Goal: Entertainment & Leisure: Consume media (video, audio)

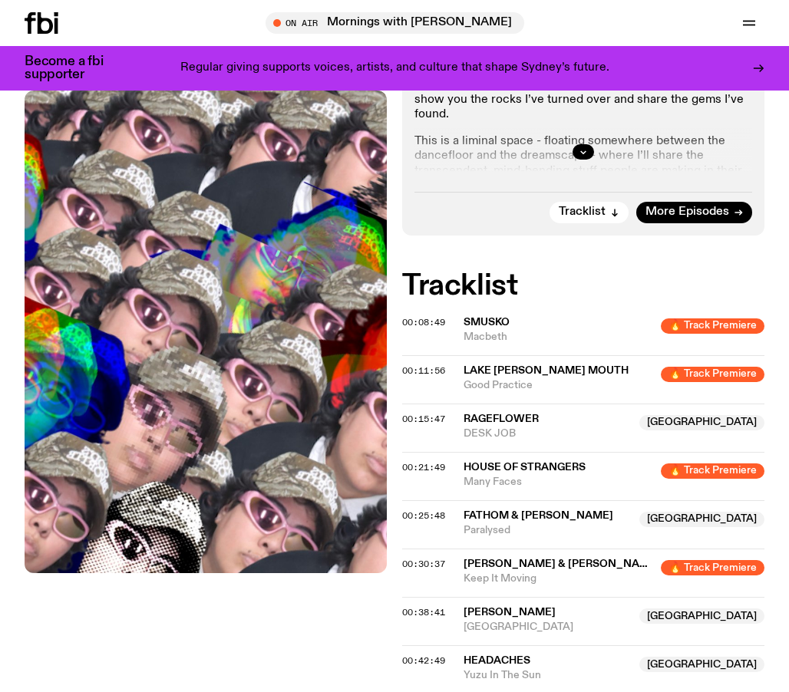
scroll to position [481, 0]
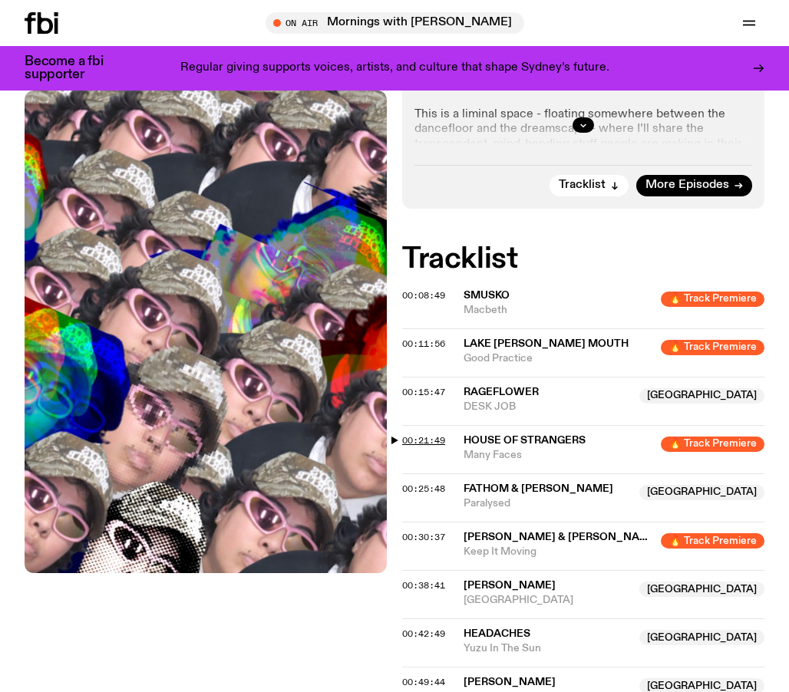
click at [407, 439] on span "00:21:49" at bounding box center [423, 440] width 43 height 12
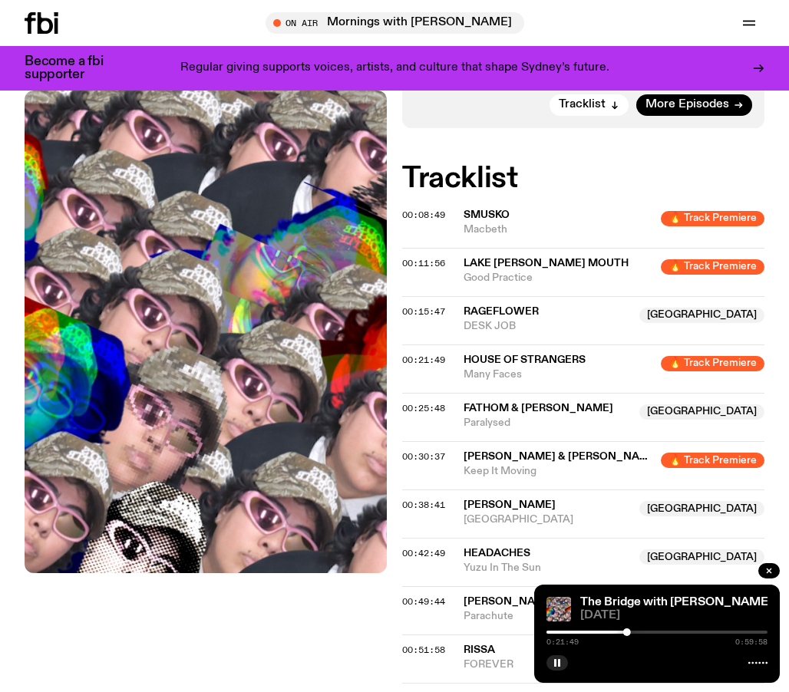
scroll to position [558, 0]
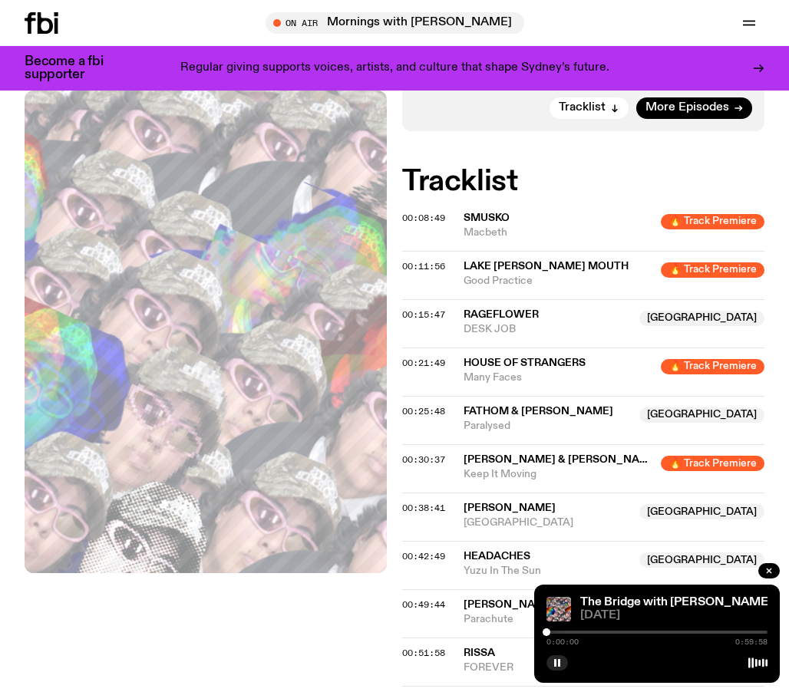
drag, startPoint x: 628, startPoint y: 630, endPoint x: 519, endPoint y: 647, distance: 109.5
click at [519, 647] on div "Schedule Explore Read Volunteer Newsletter About Us Contact Champions of emergi…" at bounding box center [394, 375] width 789 height 1866
click at [549, 634] on div "0:00:03 0:59:58" at bounding box center [656, 637] width 221 height 18
click at [552, 632] on div at bounding box center [551, 632] width 8 height 8
drag, startPoint x: 552, startPoint y: 632, endPoint x: 562, endPoint y: 632, distance: 10.0
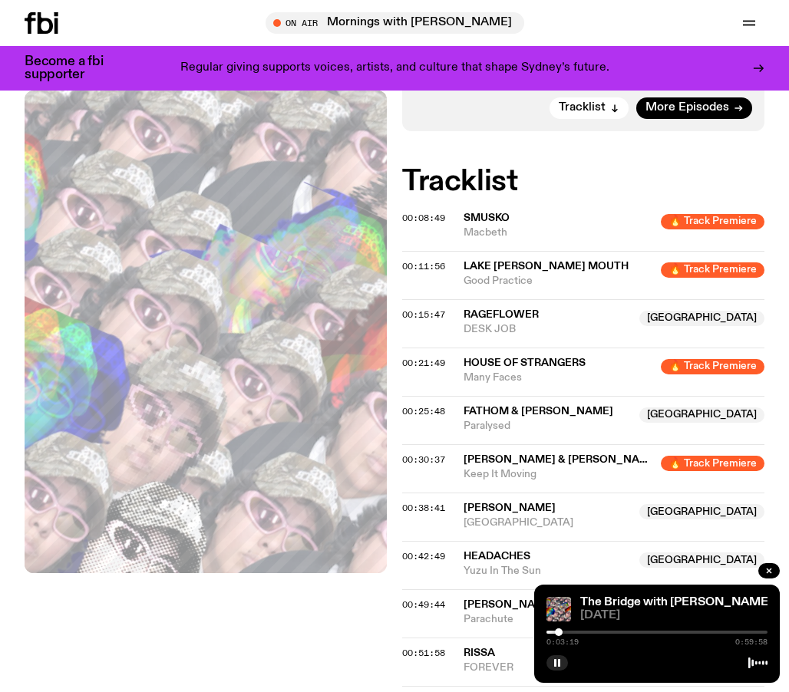
click at [562, 632] on div at bounding box center [559, 632] width 8 height 8
drag, startPoint x: 562, startPoint y: 632, endPoint x: 571, endPoint y: 633, distance: 9.2
click at [571, 633] on div at bounding box center [570, 632] width 8 height 8
drag, startPoint x: 571, startPoint y: 633, endPoint x: 579, endPoint y: 633, distance: 8.4
click at [579, 633] on div at bounding box center [576, 632] width 8 height 8
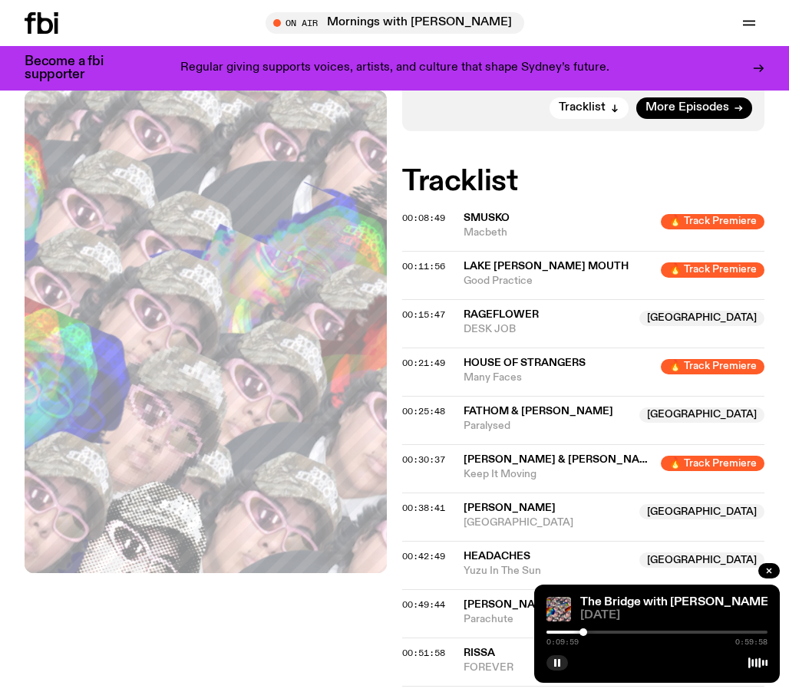
drag, startPoint x: 579, startPoint y: 633, endPoint x: 588, endPoint y: 633, distance: 9.2
click at [587, 633] on div at bounding box center [583, 632] width 8 height 8
click at [594, 634] on div at bounding box center [591, 632] width 8 height 8
click at [600, 634] on div at bounding box center [596, 632] width 8 height 8
click at [602, 634] on div at bounding box center [600, 632] width 8 height 8
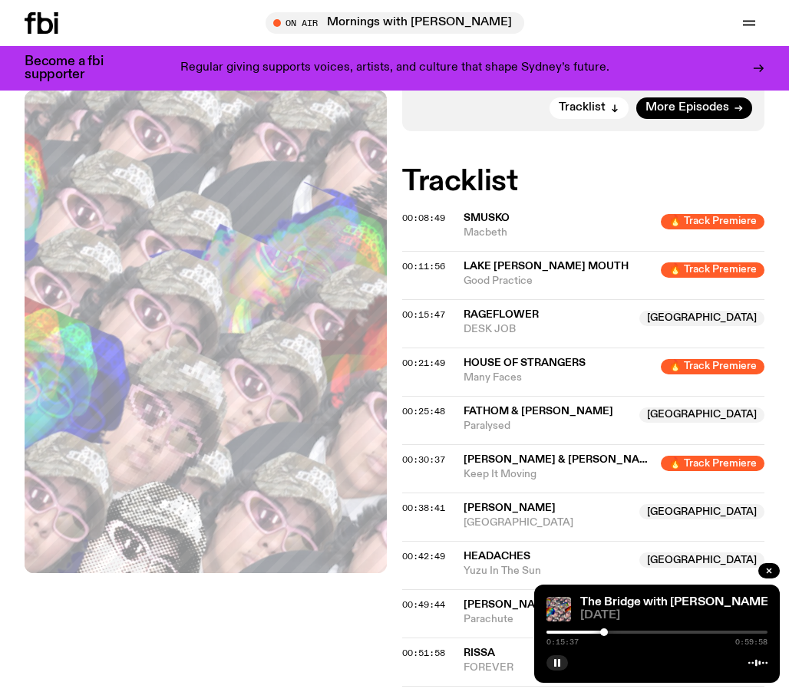
click at [608, 634] on div at bounding box center [604, 632] width 8 height 8
click at [614, 634] on div at bounding box center [612, 632] width 8 height 8
click at [611, 634] on div at bounding box center [611, 632] width 8 height 8
click at [619, 634] on div at bounding box center [618, 632] width 8 height 8
click at [621, 634] on div at bounding box center [622, 632] width 8 height 8
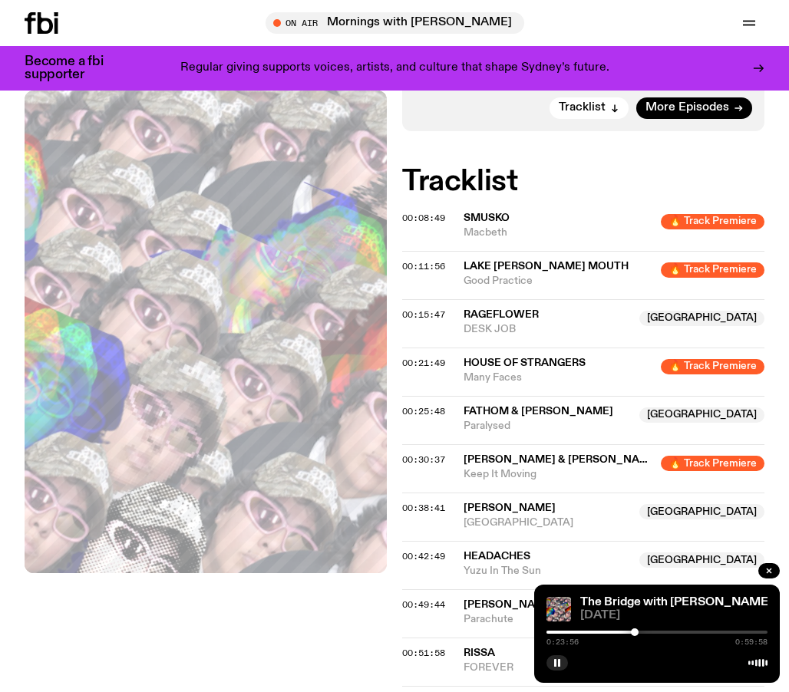
click at [635, 634] on div at bounding box center [635, 632] width 8 height 8
click at [640, 634] on div at bounding box center [640, 632] width 8 height 8
click at [637, 634] on div at bounding box center [637, 632] width 8 height 8
click at [639, 634] on div at bounding box center [639, 632] width 8 height 8
click at [646, 635] on div at bounding box center [646, 632] width 8 height 8
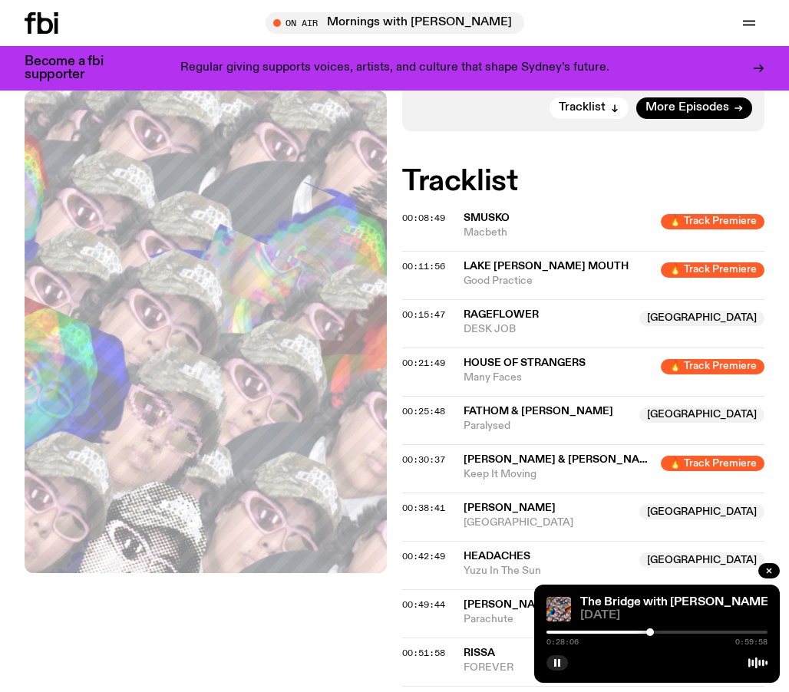
click at [651, 636] on div "0:28:06 0:59:58" at bounding box center [656, 637] width 221 height 18
click at [655, 635] on div at bounding box center [655, 632] width 8 height 8
click at [657, 635] on div at bounding box center [658, 632] width 8 height 8
click at [662, 636] on div "0:30:18 0:59:58" at bounding box center [656, 637] width 221 height 18
click at [662, 628] on div at bounding box center [661, 632] width 8 height 8
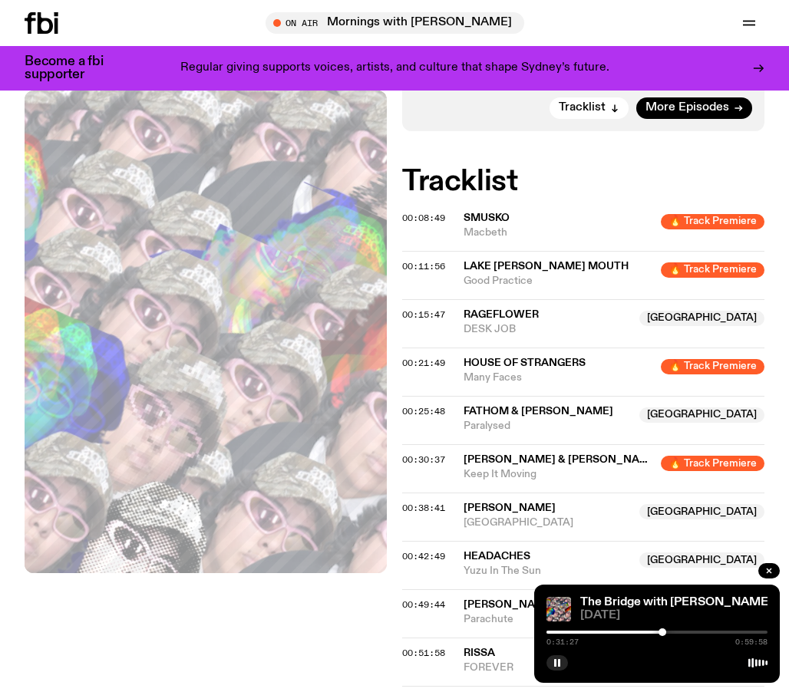
click at [667, 628] on div "0:31:27 0:59:58" at bounding box center [656, 637] width 221 height 18
drag, startPoint x: 664, startPoint y: 628, endPoint x: 722, endPoint y: 627, distance: 58.3
click at [721, 628] on div "0:41:26 0:59:58" at bounding box center [656, 637] width 221 height 18
click at [563, 657] on button "button" at bounding box center [556, 662] width 21 height 15
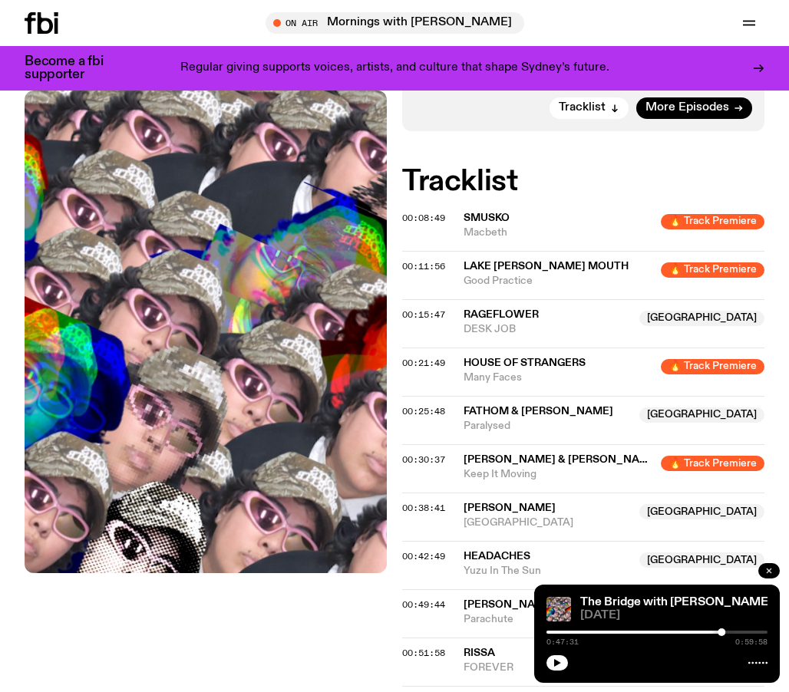
click at [774, 572] on button "button" at bounding box center [768, 570] width 21 height 15
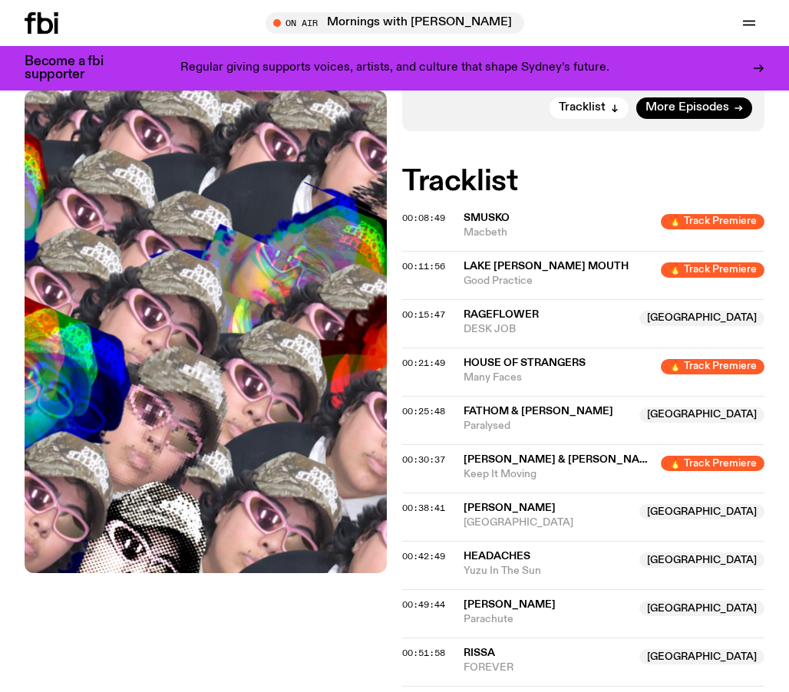
click at [546, 385] on div "00:21:49 House of Strangers 🔥 Track Premiere Many Faces 🔥 Track Premiere" at bounding box center [583, 372] width 362 height 48
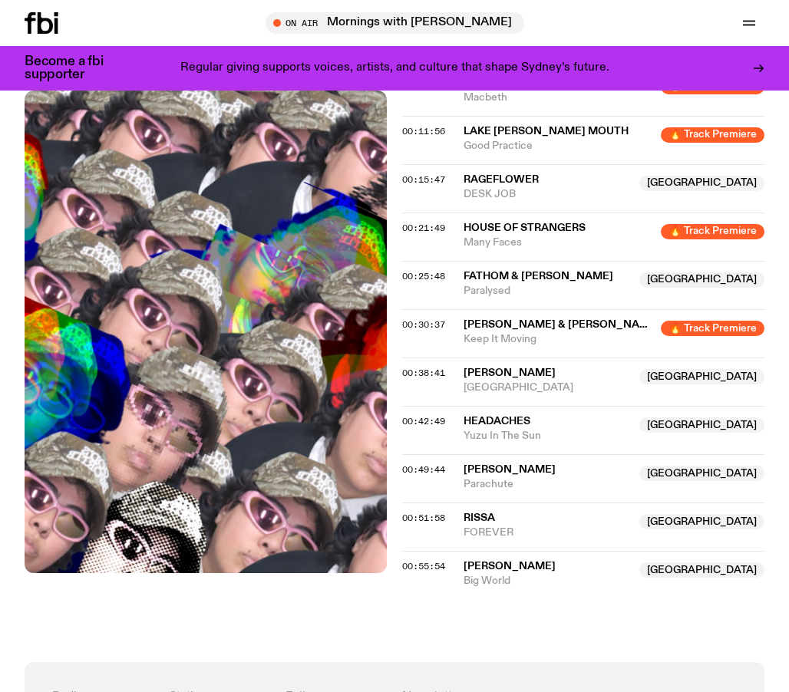
scroll to position [676, 0]
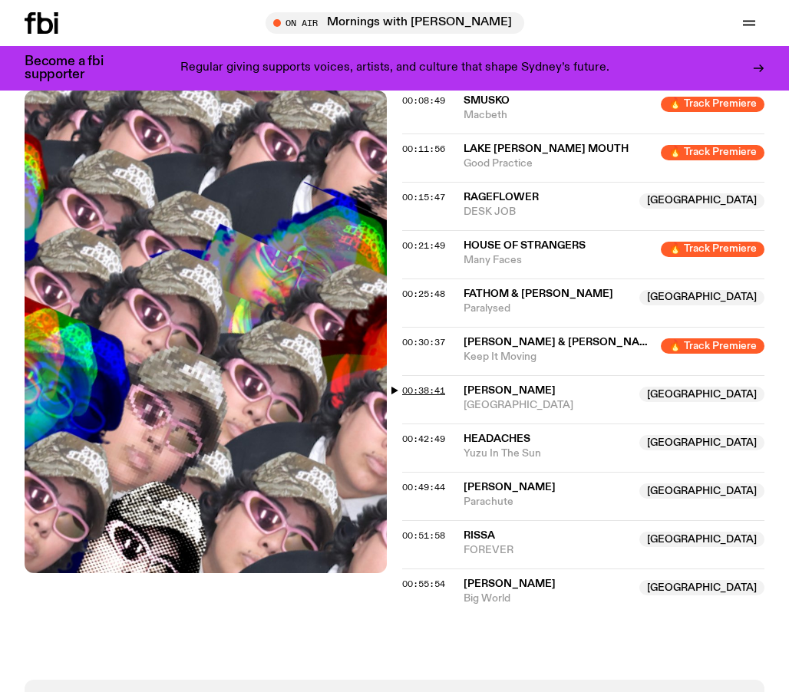
click at [422, 390] on span "00:38:41" at bounding box center [423, 390] width 43 height 12
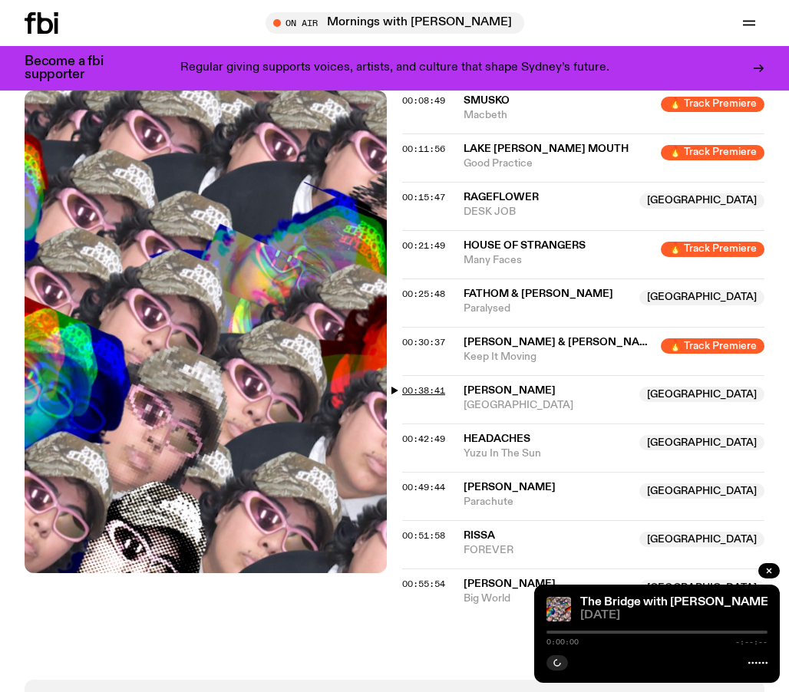
click at [422, 390] on span "00:38:41" at bounding box center [423, 390] width 43 height 12
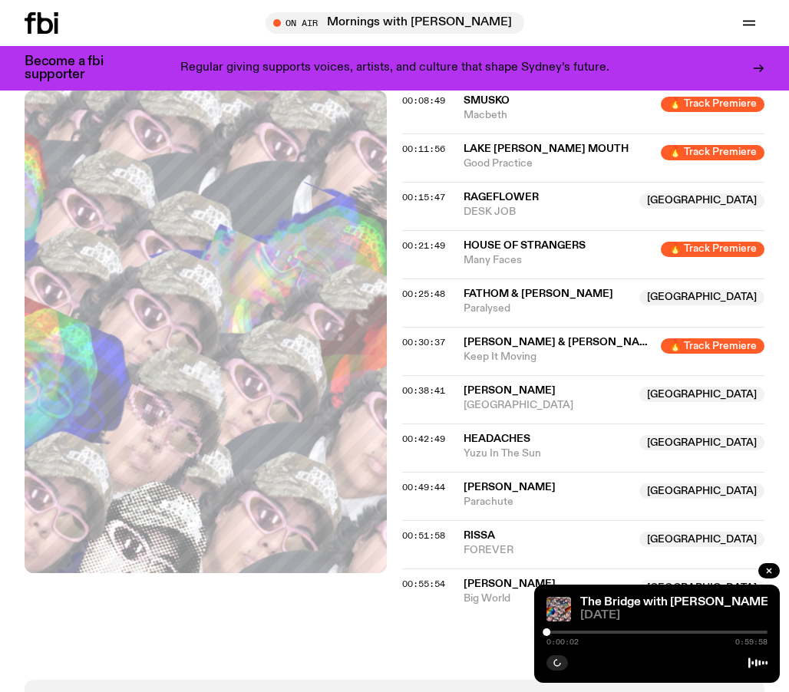
drag, startPoint x: 550, startPoint y: 628, endPoint x: 694, endPoint y: 632, distance: 143.5
click at [694, 632] on div "0:00:02 0:59:58" at bounding box center [656, 637] width 221 height 18
drag, startPoint x: 545, startPoint y: 632, endPoint x: 556, endPoint y: 633, distance: 11.5
click at [556, 633] on div at bounding box center [556, 632] width 8 height 8
drag, startPoint x: 556, startPoint y: 633, endPoint x: 643, endPoint y: 638, distance: 86.8
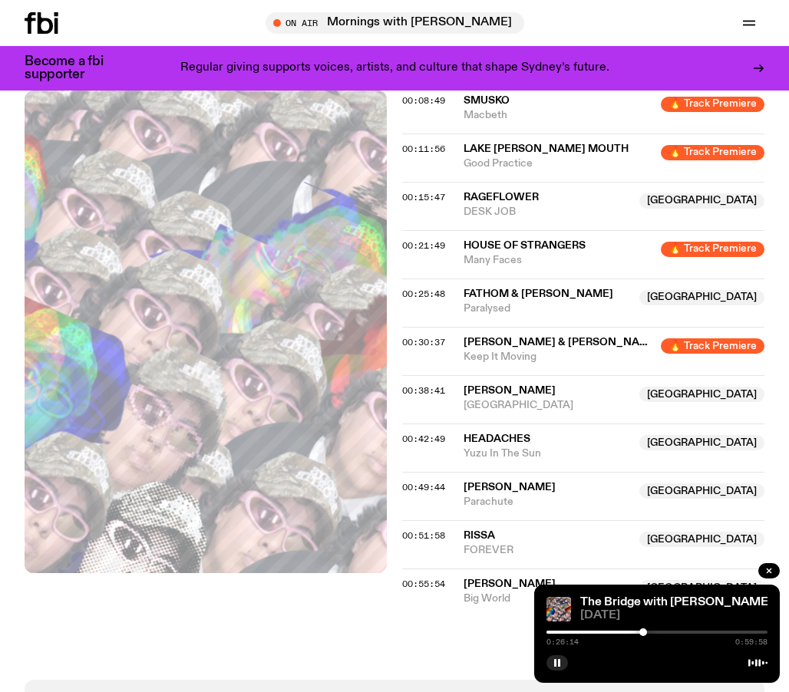
click at [643, 638] on div "0:26:14 0:59:58" at bounding box center [656, 637] width 221 height 18
drag, startPoint x: 642, startPoint y: 629, endPoint x: 652, endPoint y: 629, distance: 10.0
click at [652, 629] on div at bounding box center [650, 632] width 8 height 8
drag, startPoint x: 652, startPoint y: 629, endPoint x: 660, endPoint y: 630, distance: 7.7
click at [660, 630] on div at bounding box center [660, 632] width 8 height 8
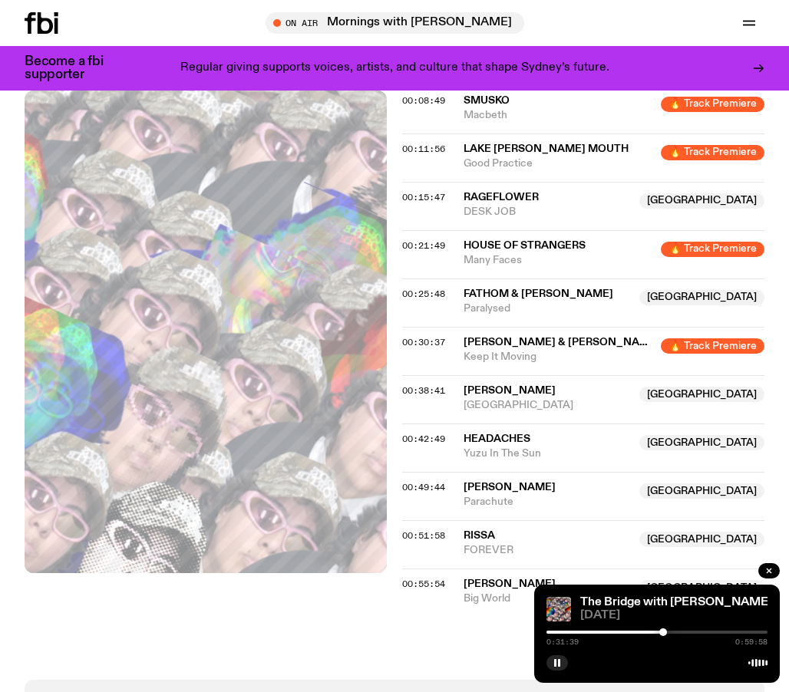
click at [664, 630] on div at bounding box center [663, 632] width 8 height 8
click at [668, 630] on div at bounding box center [668, 632] width 8 height 8
click at [674, 630] on div at bounding box center [674, 632] width 8 height 8
click at [673, 630] on div at bounding box center [674, 632] width 8 height 8
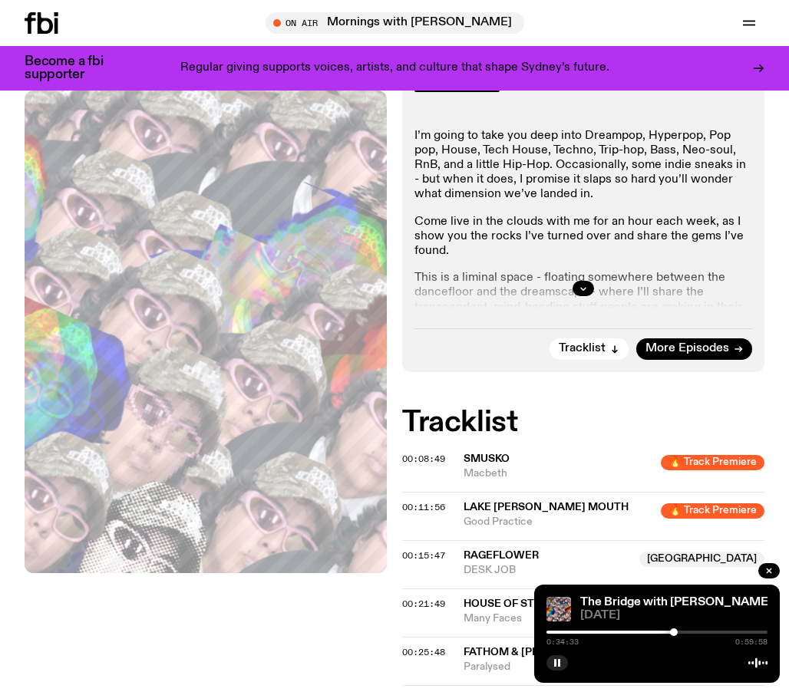
scroll to position [318, 0]
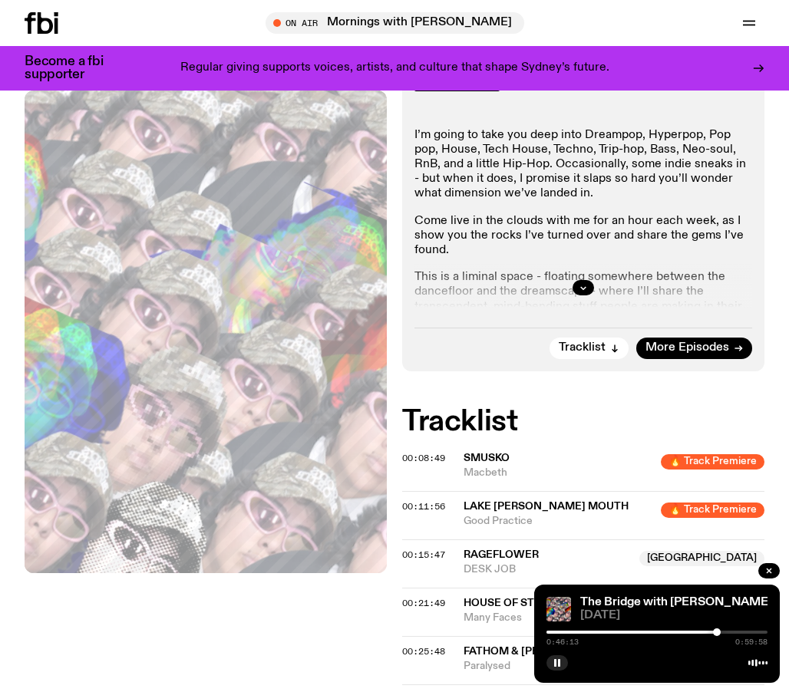
drag, startPoint x: 675, startPoint y: 630, endPoint x: 719, endPoint y: 631, distance: 43.8
click at [719, 631] on div at bounding box center [717, 632] width 8 height 8
drag, startPoint x: 720, startPoint y: 631, endPoint x: 738, endPoint y: 631, distance: 18.4
click at [738, 631] on div at bounding box center [737, 632] width 8 height 8
drag, startPoint x: 740, startPoint y: 631, endPoint x: 751, endPoint y: 632, distance: 11.5
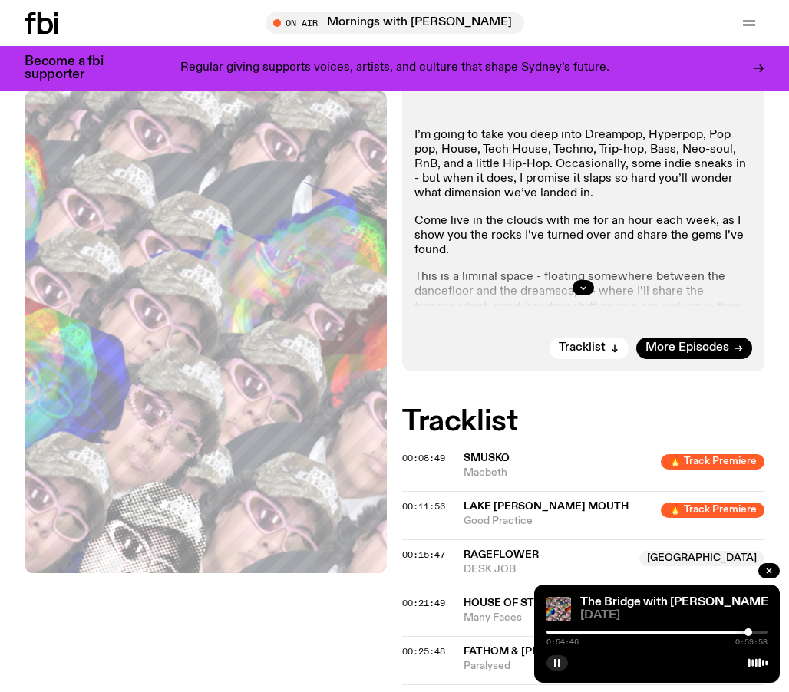
click at [751, 632] on div at bounding box center [748, 632] width 8 height 8
drag, startPoint x: 751, startPoint y: 632, endPoint x: 761, endPoint y: 632, distance: 10.0
click at [761, 632] on div at bounding box center [758, 632] width 8 height 8
click at [771, 570] on icon "button" at bounding box center [768, 570] width 9 height 9
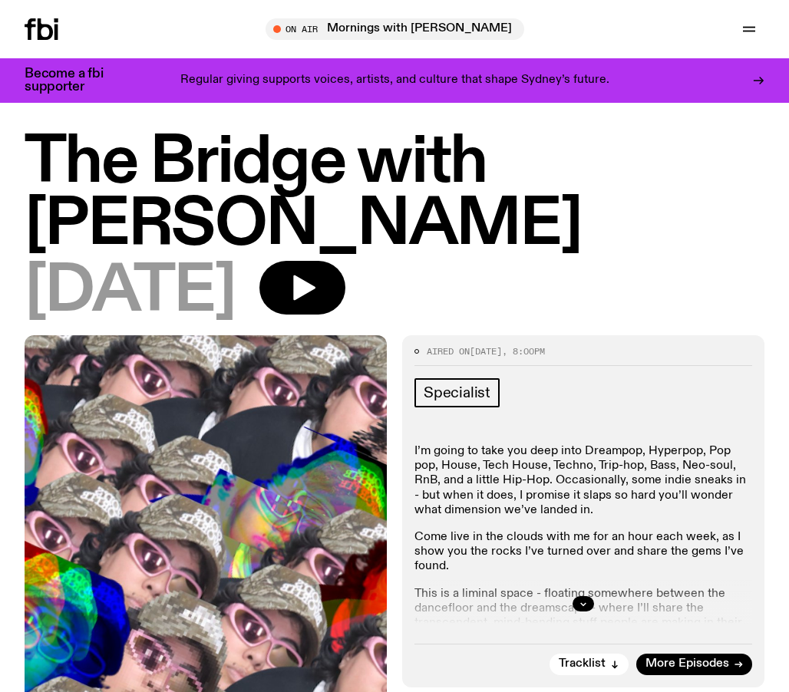
scroll to position [0, 0]
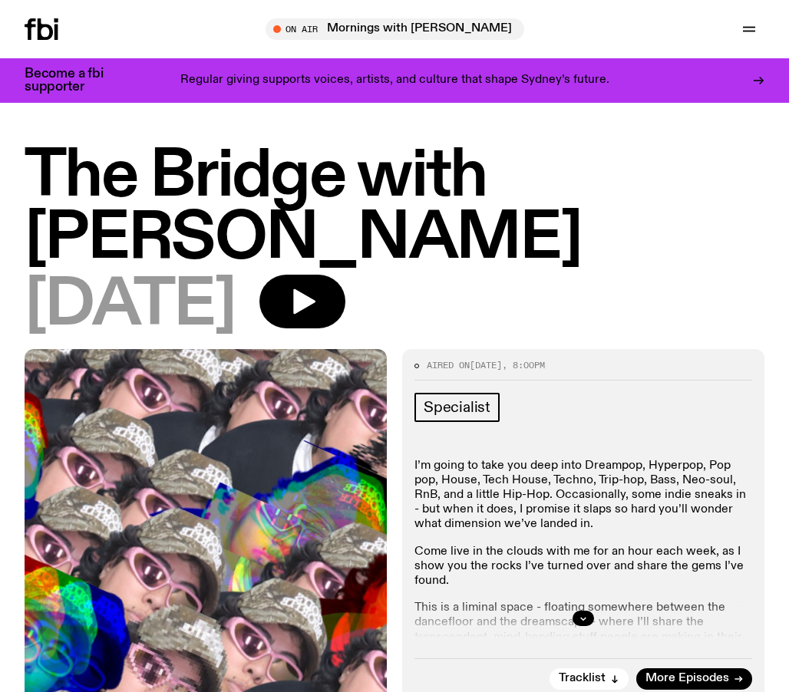
click at [684, 41] on div "Schedule Explore Read Volunteer Newsletter On Air Mornings with [PERSON_NAME] T…" at bounding box center [394, 29] width 789 height 58
click at [42, 29] on icon at bounding box center [42, 28] width 34 height 21
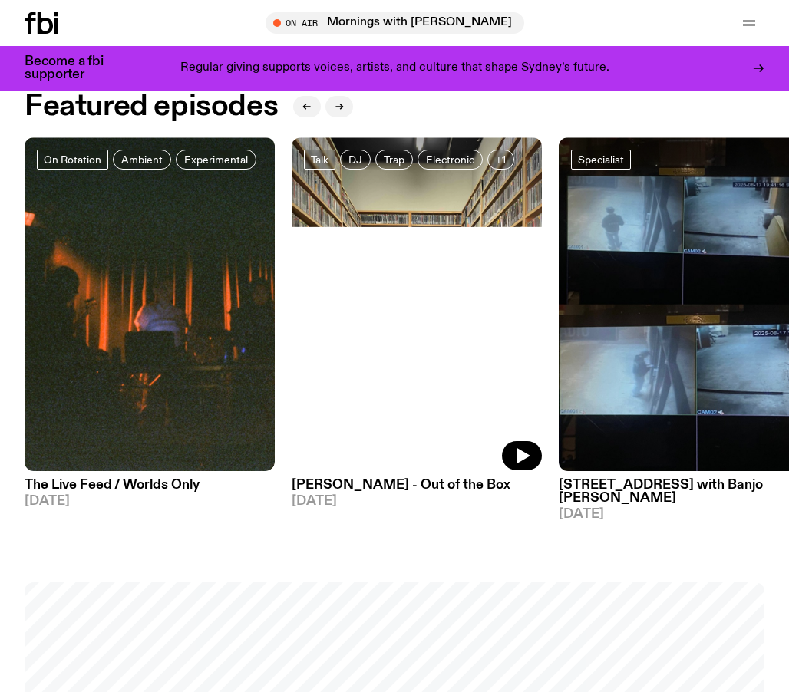
scroll to position [525, 0]
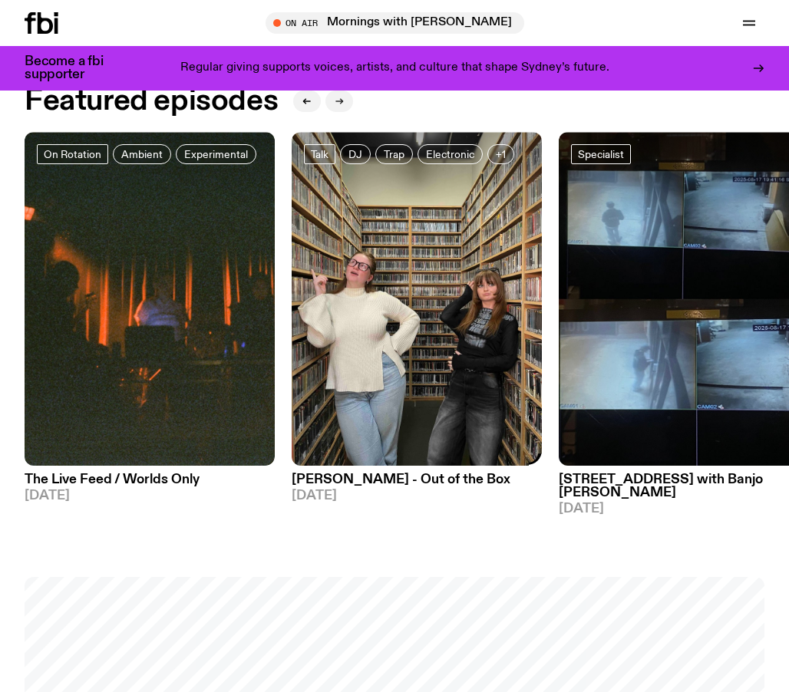
click at [337, 97] on icon "button" at bounding box center [338, 101] width 9 height 9
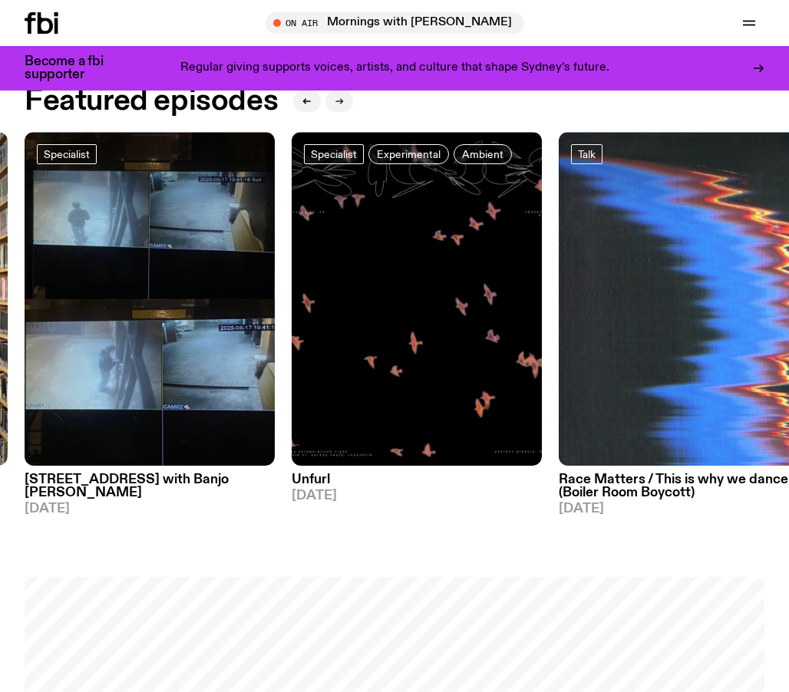
click at [337, 97] on icon "button" at bounding box center [338, 101] width 9 height 9
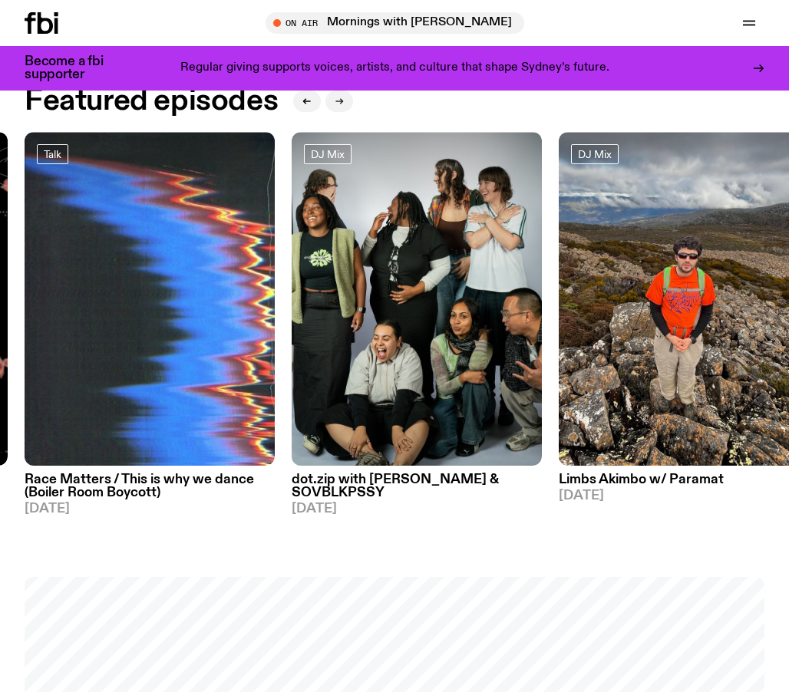
click at [337, 97] on icon "button" at bounding box center [338, 101] width 9 height 9
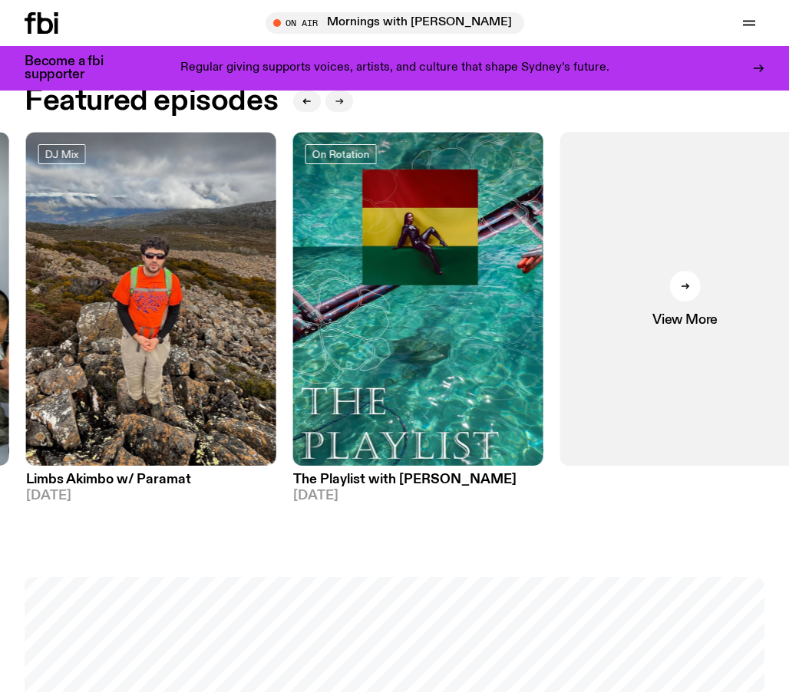
click at [337, 97] on icon "button" at bounding box center [338, 101] width 9 height 9
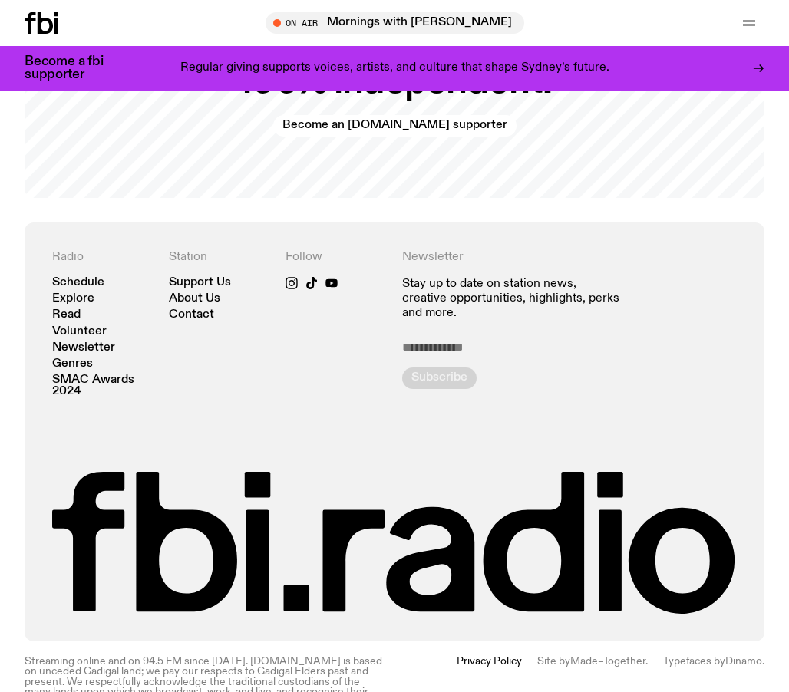
scroll to position [2812, 0]
